Goal: Task Accomplishment & Management: Complete application form

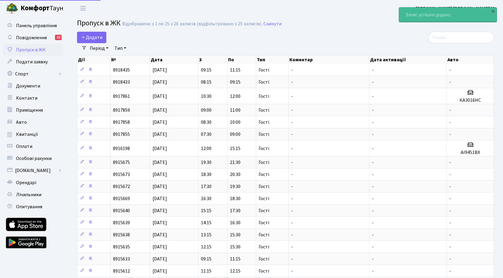
select select "25"
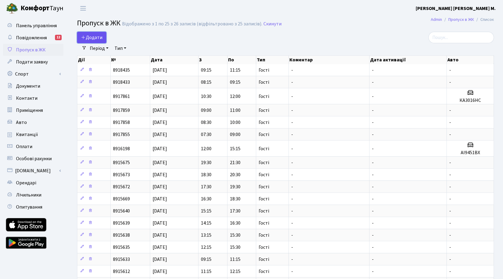
click at [94, 37] on span "Додати" at bounding box center [91, 37] width 21 height 7
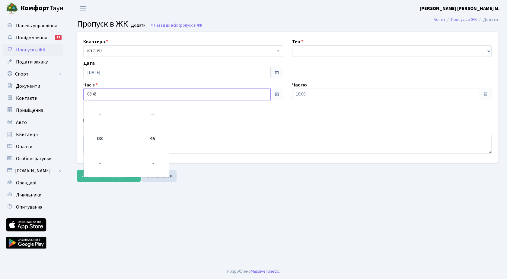
click at [133, 93] on input "08:45" at bounding box center [176, 93] width 187 height 11
click at [102, 112] on icon at bounding box center [100, 115] width 16 height 16
type input "09:45"
click at [325, 54] on select "- Доставка Таксі Гості Сервіс" at bounding box center [392, 50] width 200 height 11
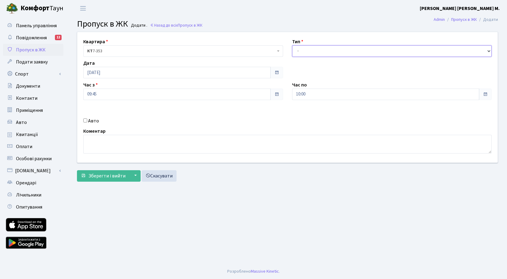
select select "3"
click at [292, 45] on select "- Доставка Таксі Гості Сервіс" at bounding box center [392, 50] width 200 height 11
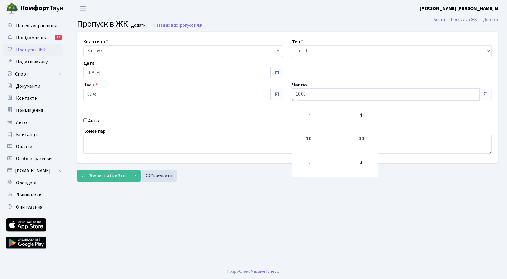
click at [350, 97] on input "10:00" at bounding box center [385, 93] width 187 height 11
click at [309, 114] on icon at bounding box center [309, 115] width 16 height 16
click at [312, 114] on icon at bounding box center [309, 115] width 16 height 16
type input "12:00"
click at [205, 94] on input "09:45" at bounding box center [176, 93] width 187 height 11
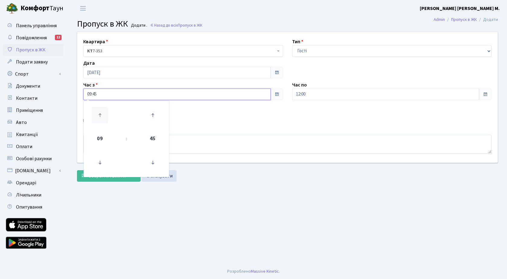
click at [101, 113] on icon at bounding box center [100, 115] width 16 height 16
type input "10:45"
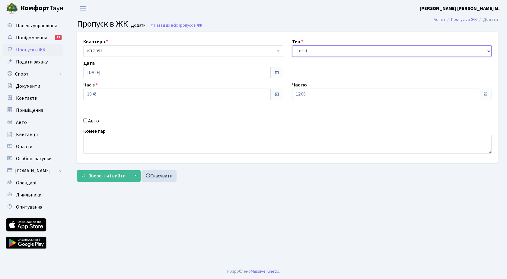
click at [364, 53] on select "- Доставка Таксі Гості Сервіс" at bounding box center [392, 50] width 200 height 11
click at [292, 45] on select "- Доставка Таксі Гості Сервіс" at bounding box center [392, 50] width 200 height 11
click at [118, 177] on span "Зберегти і вийти" at bounding box center [106, 175] width 37 height 7
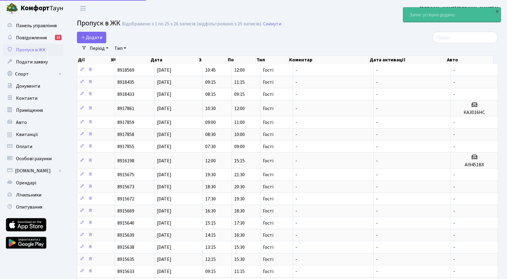
select select "25"
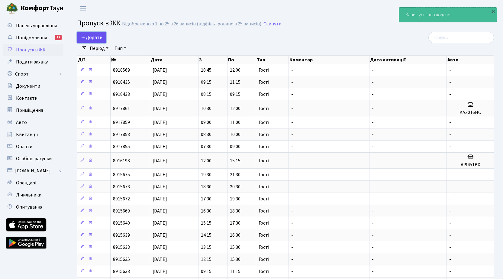
click at [93, 37] on span "Додати" at bounding box center [91, 37] width 21 height 7
